Goal: Transaction & Acquisition: Purchase product/service

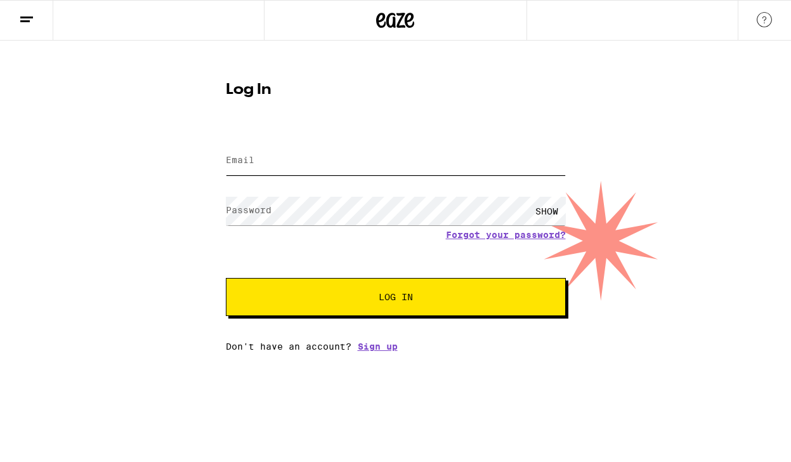
type input "[EMAIL_ADDRESS][DOMAIN_NAME]"
click at [339, 301] on span "Log In" at bounding box center [395, 297] width 237 height 9
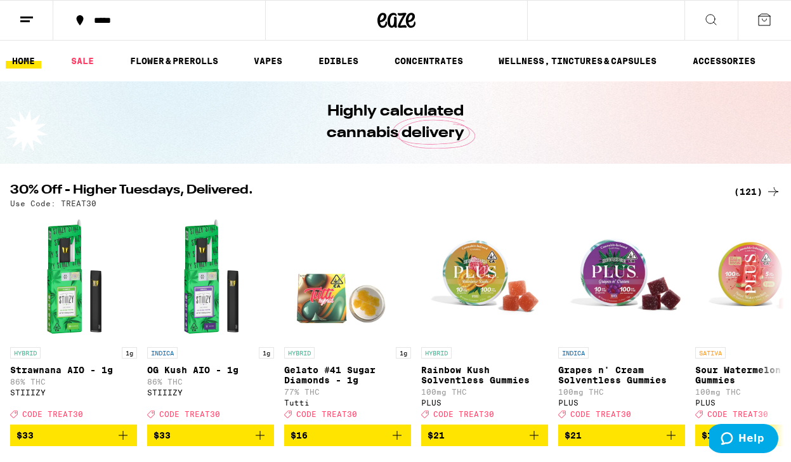
click at [111, 18] on div "*****" at bounding box center [167, 20] width 159 height 9
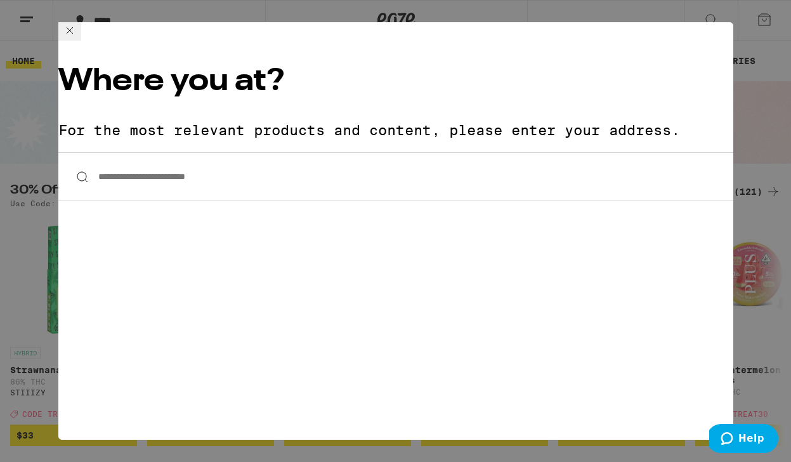
click at [189, 152] on input "**********" at bounding box center [395, 176] width 675 height 49
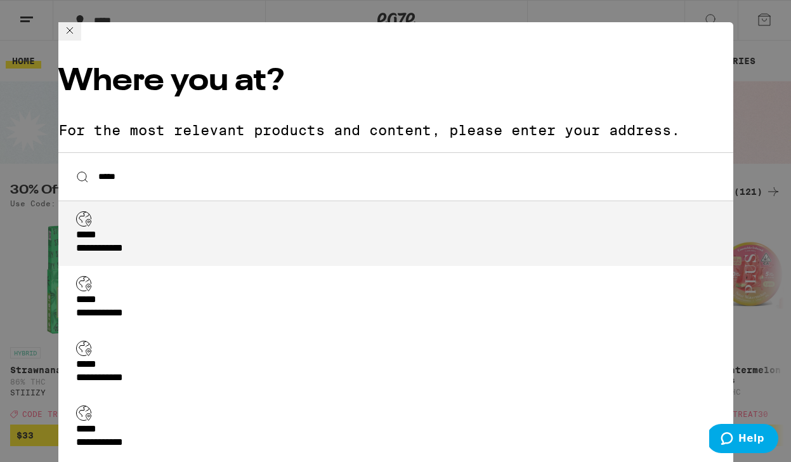
click at [188, 201] on li "**********" at bounding box center [395, 233] width 675 height 65
type input "**********"
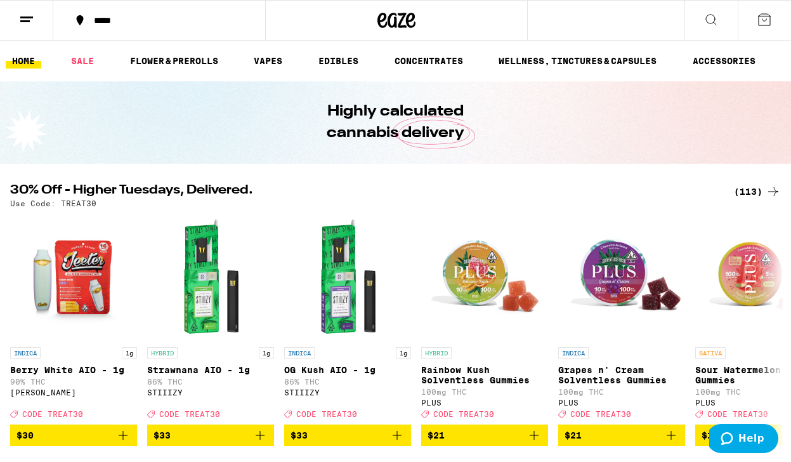
click at [707, 24] on icon at bounding box center [711, 19] width 15 height 15
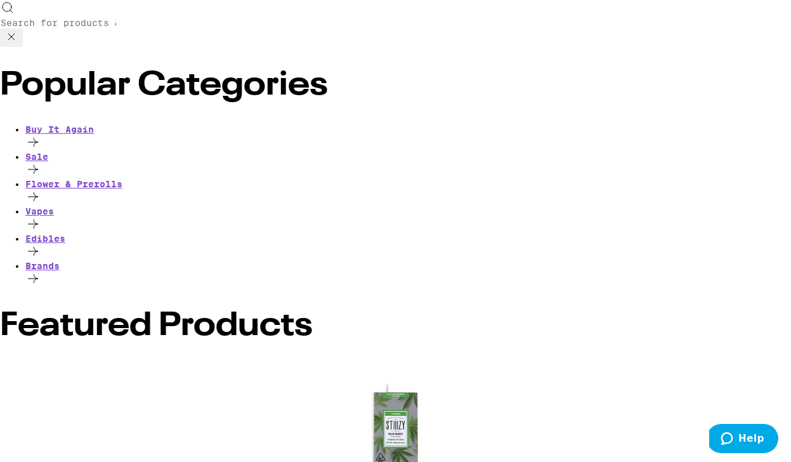
click at [374, 14] on div "Search for Products" at bounding box center [395, 23] width 791 height 47
click at [117, 24] on input "Search for Products" at bounding box center [58, 22] width 117 height 11
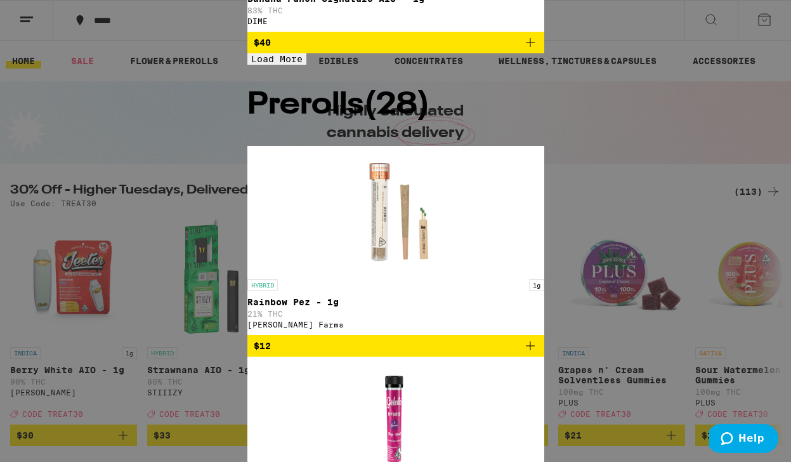
scroll to position [185, 0]
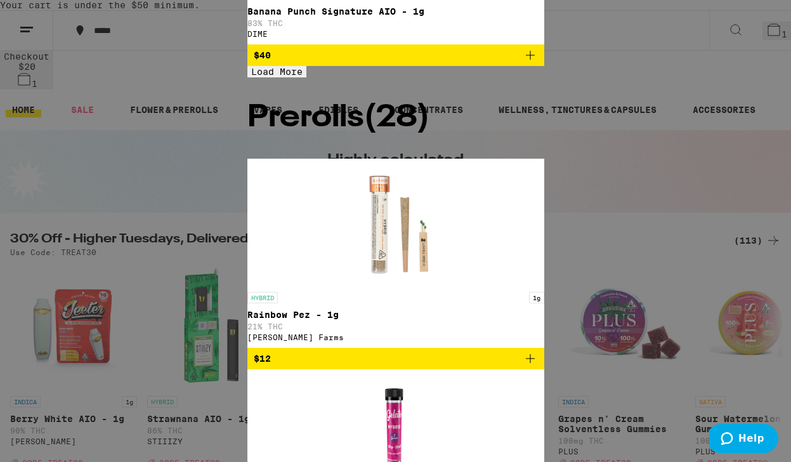
scroll to position [0, 0]
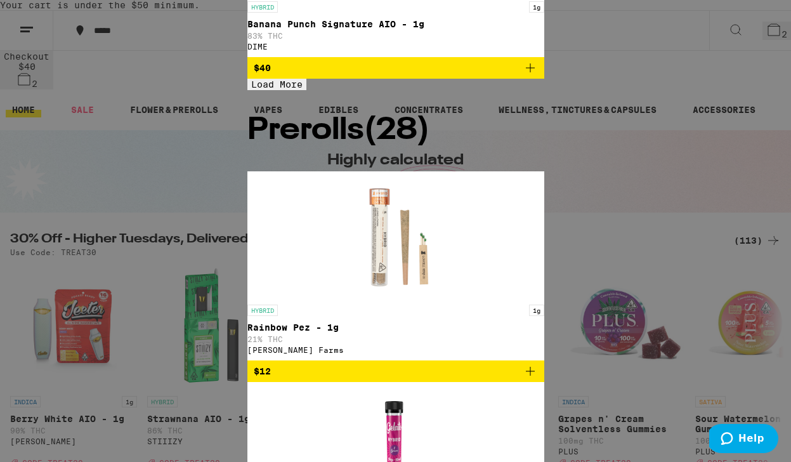
scroll to position [0, 0]
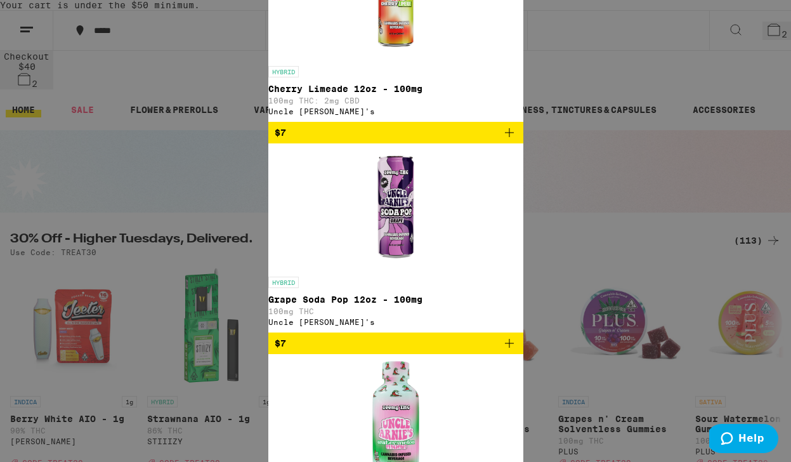
scroll to position [457, 0]
type input "arnies"
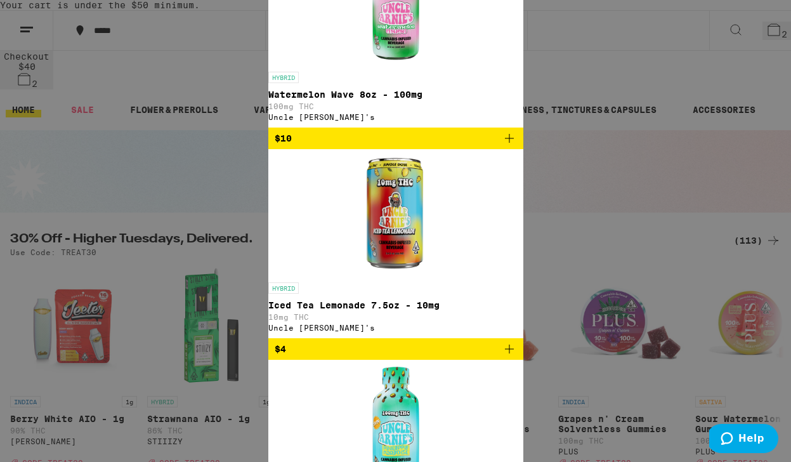
scroll to position [0, 0]
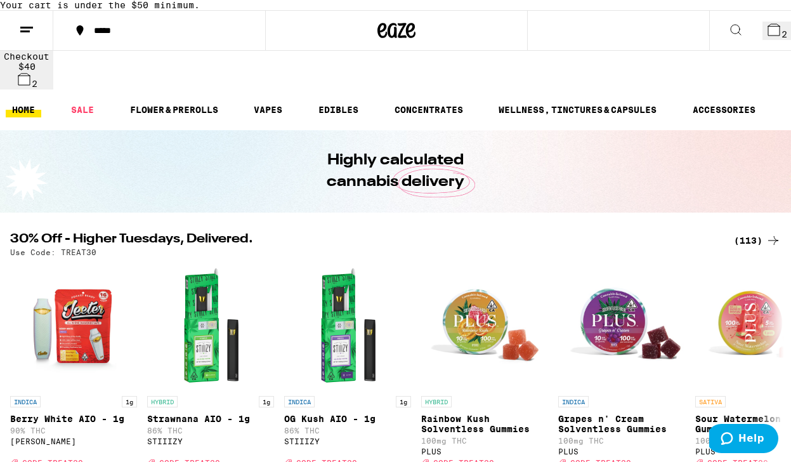
click at [729, 37] on icon at bounding box center [736, 29] width 15 height 15
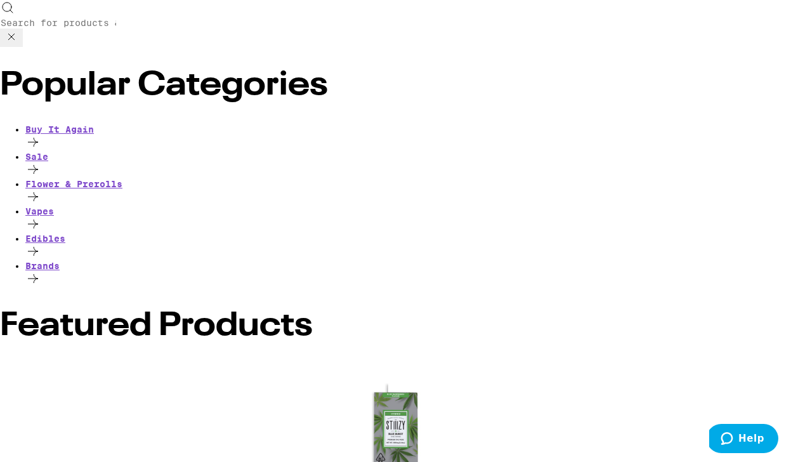
click at [117, 22] on input "Search for Products" at bounding box center [58, 22] width 117 height 11
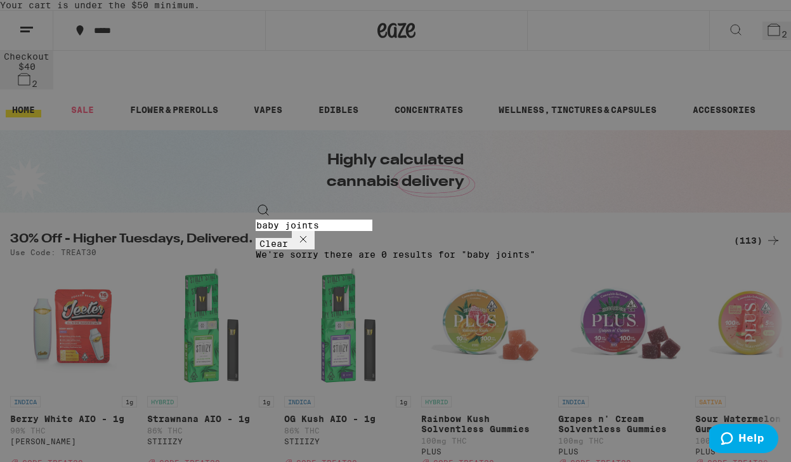
type input "baby joints"
click at [311, 232] on icon at bounding box center [303, 239] width 15 height 15
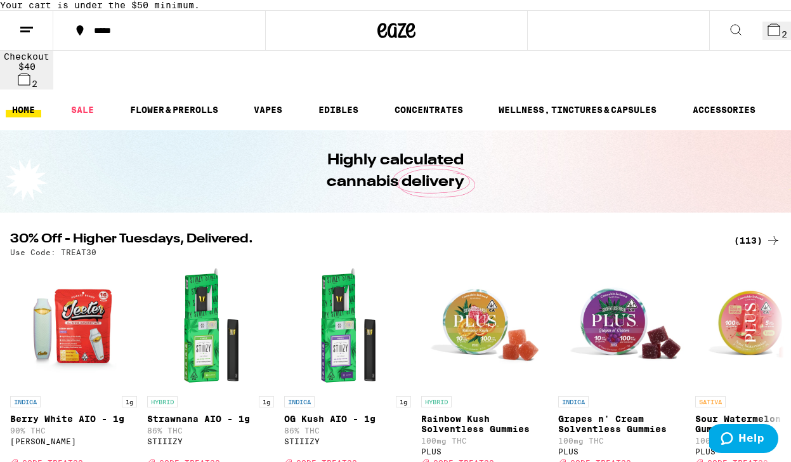
click at [763, 40] on button "2" at bounding box center [777, 31] width 29 height 18
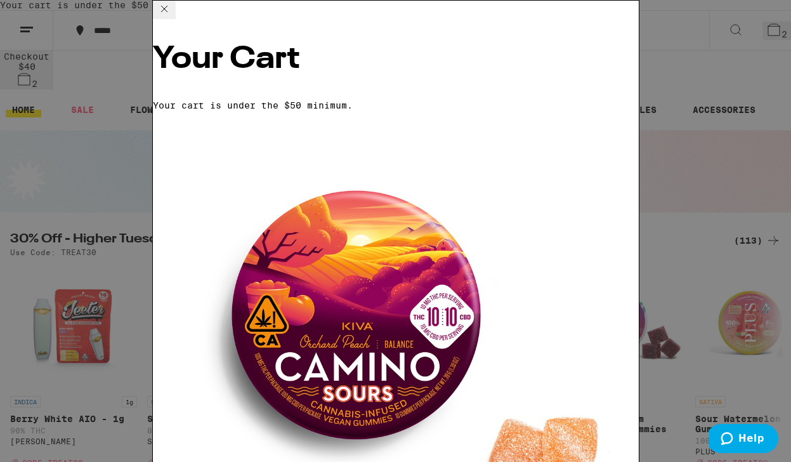
scroll to position [0, 147]
click at [644, 221] on div "Your Cart Your cart is under the $50 minimum. Orchard Peach 1:1 Balance [PERSON…" at bounding box center [395, 231] width 791 height 462
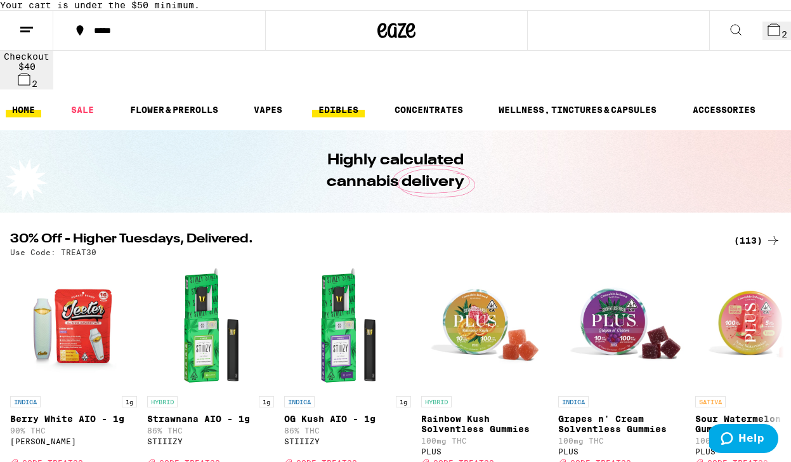
click at [343, 102] on link "EDIBLES" at bounding box center [338, 109] width 53 height 15
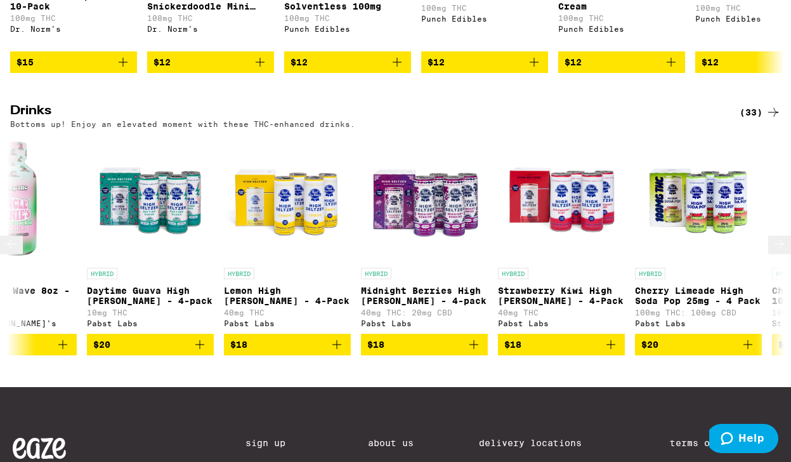
scroll to position [0, 3481]
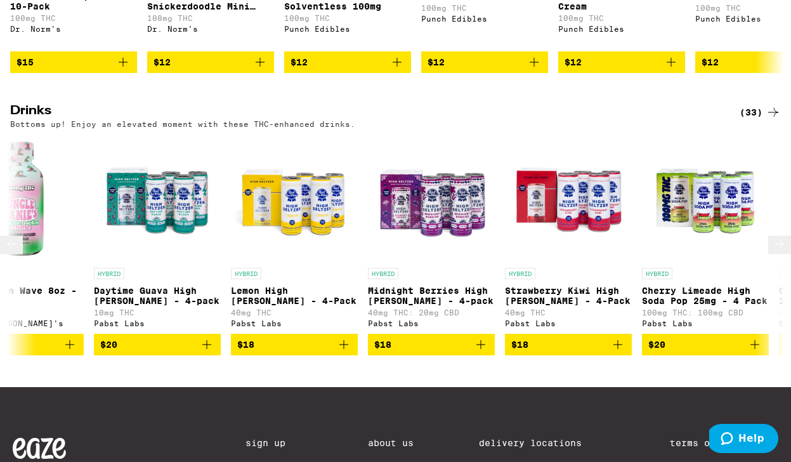
click at [155, 218] on img "Open page for Daytime Guava High Seltzer - 4-pack from Pabst Labs" at bounding box center [157, 198] width 127 height 127
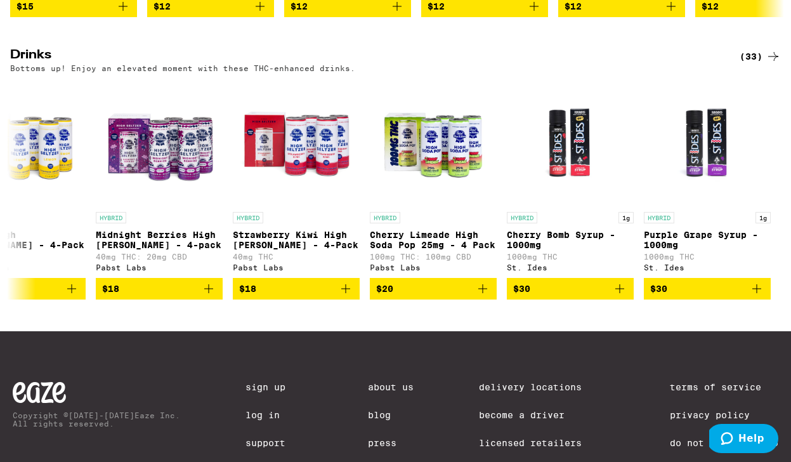
scroll to position [754, 0]
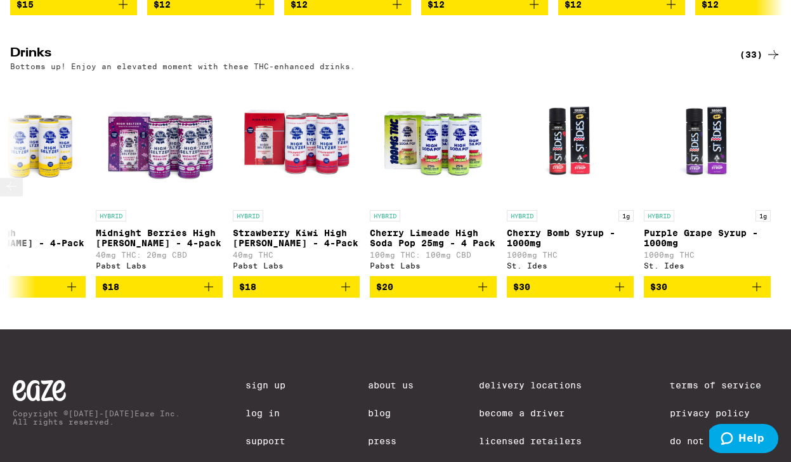
click at [703, 169] on img "Open page for Purple Grape Syrup - 1000mg from St. Ides" at bounding box center [707, 140] width 127 height 127
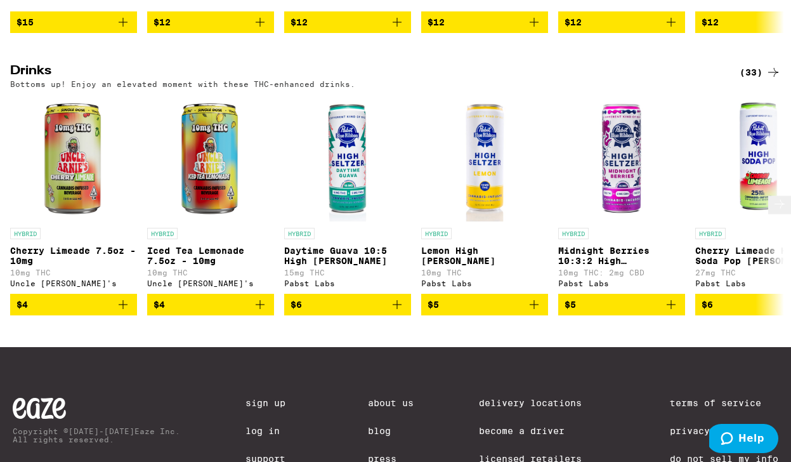
scroll to position [740, 0]
